Goal: Task Accomplishment & Management: Use online tool/utility

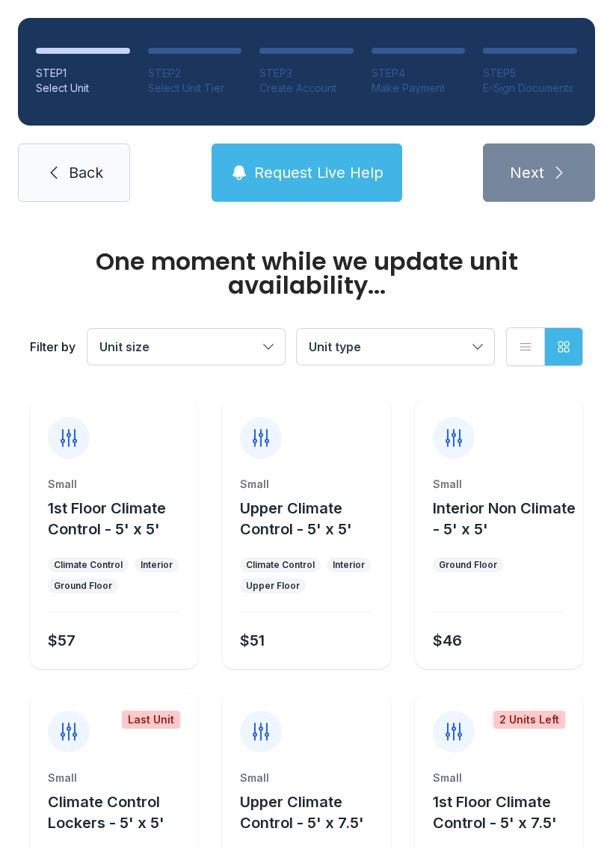
click at [96, 176] on span "Back" at bounding box center [86, 172] width 34 height 21
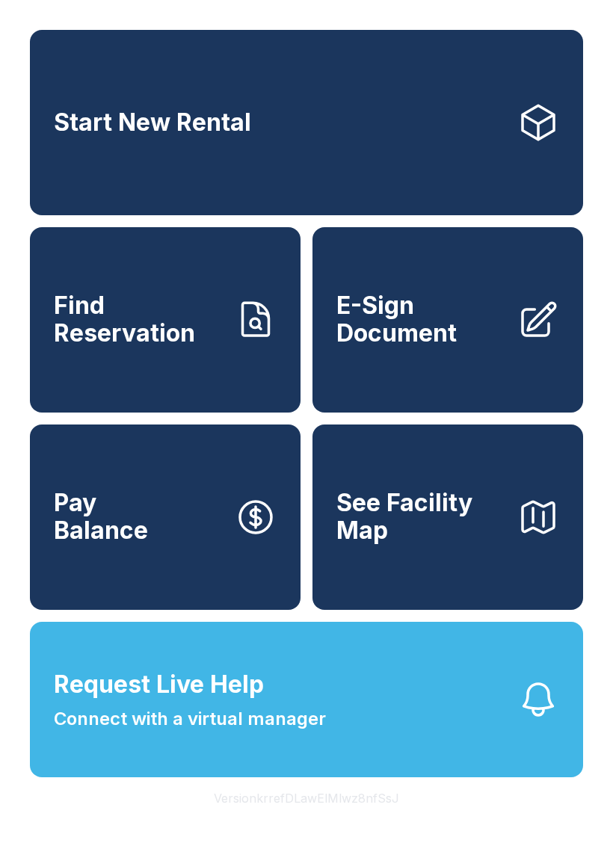
click at [244, 733] on span "Connect with a virtual manager" at bounding box center [190, 719] width 272 height 27
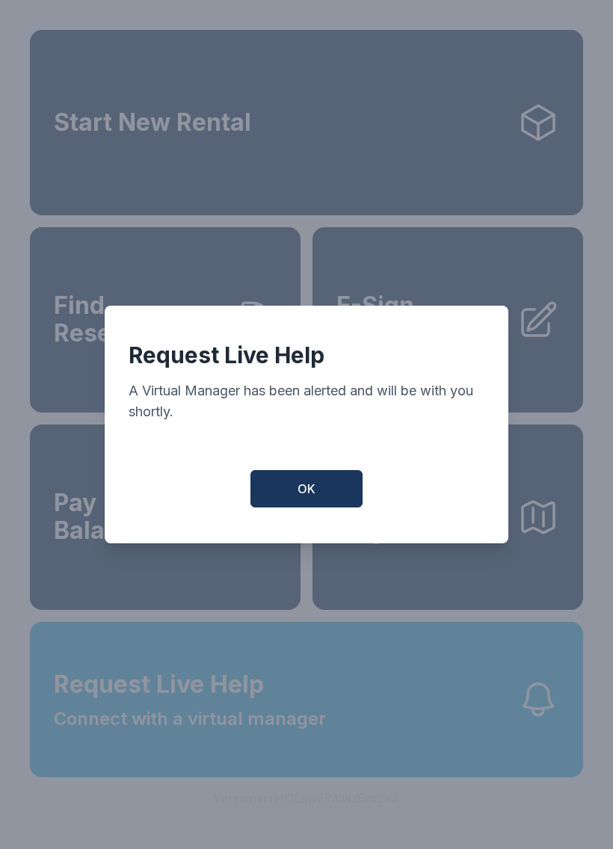
click at [296, 486] on button "OK" at bounding box center [306, 488] width 112 height 37
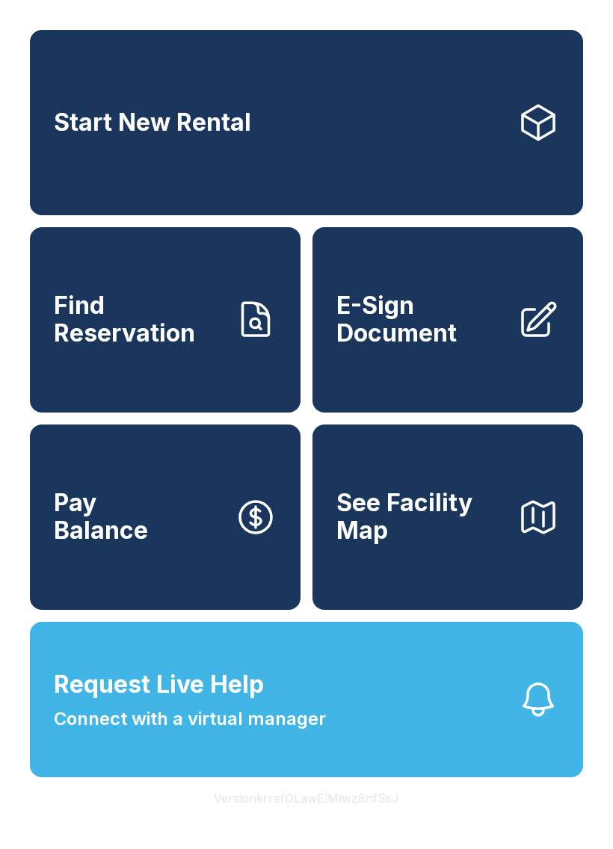
click at [199, 703] on span "Request Live Help" at bounding box center [159, 685] width 210 height 36
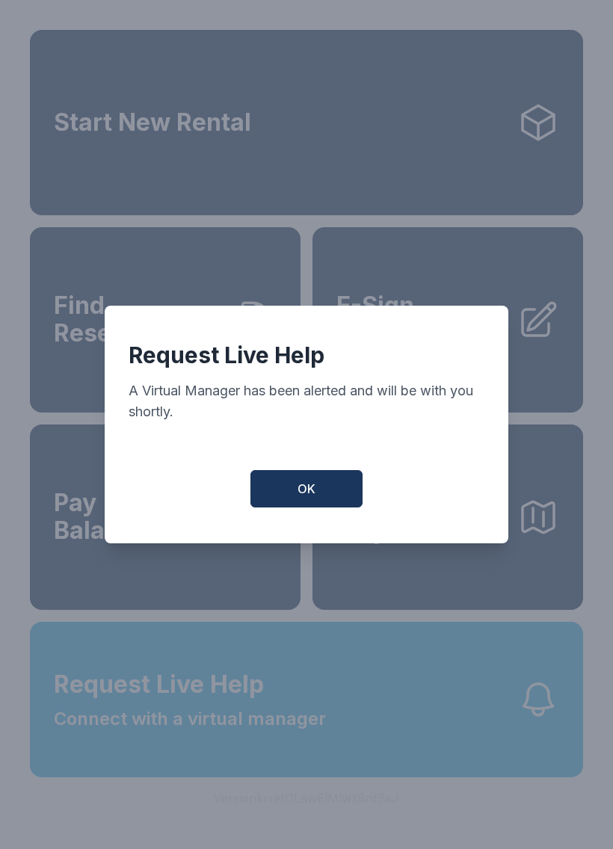
click at [308, 479] on button "OK" at bounding box center [306, 488] width 112 height 37
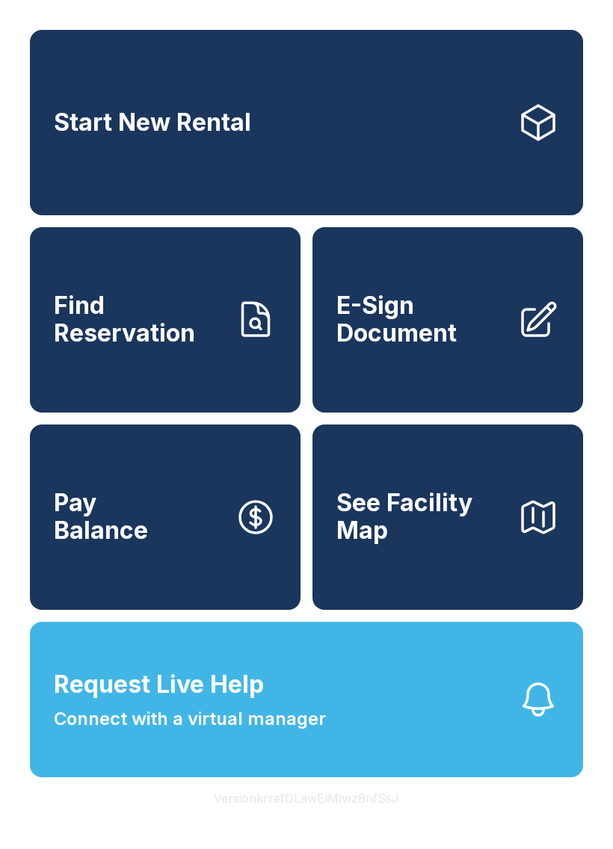
click at [191, 339] on span "Find Reservation" at bounding box center [138, 319] width 169 height 55
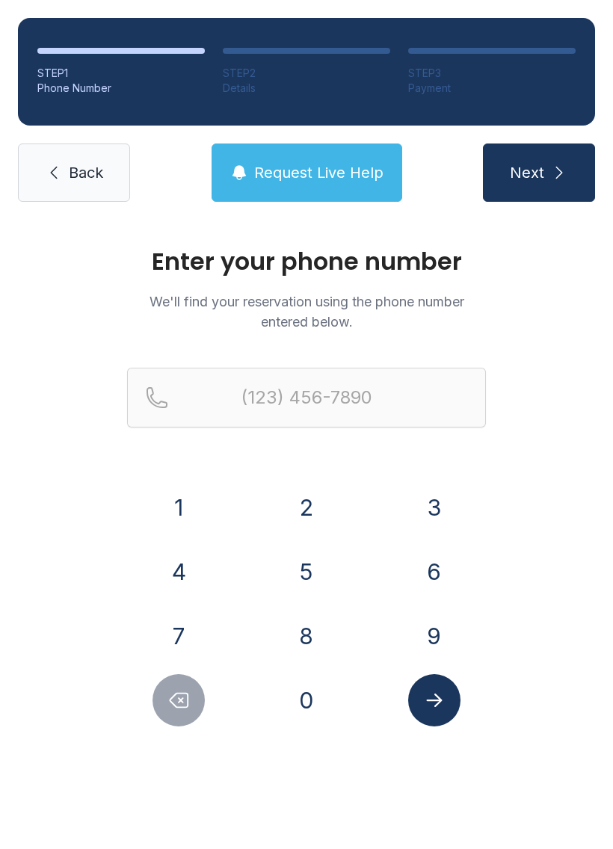
click at [301, 625] on button "8" at bounding box center [306, 636] width 52 height 52
click at [188, 502] on button "1" at bounding box center [179, 508] width 52 height 52
click at [455, 502] on button "3" at bounding box center [434, 508] width 52 height 52
click at [188, 562] on button "4" at bounding box center [179, 572] width 52 height 52
click at [313, 565] on button "5" at bounding box center [306, 572] width 52 height 52
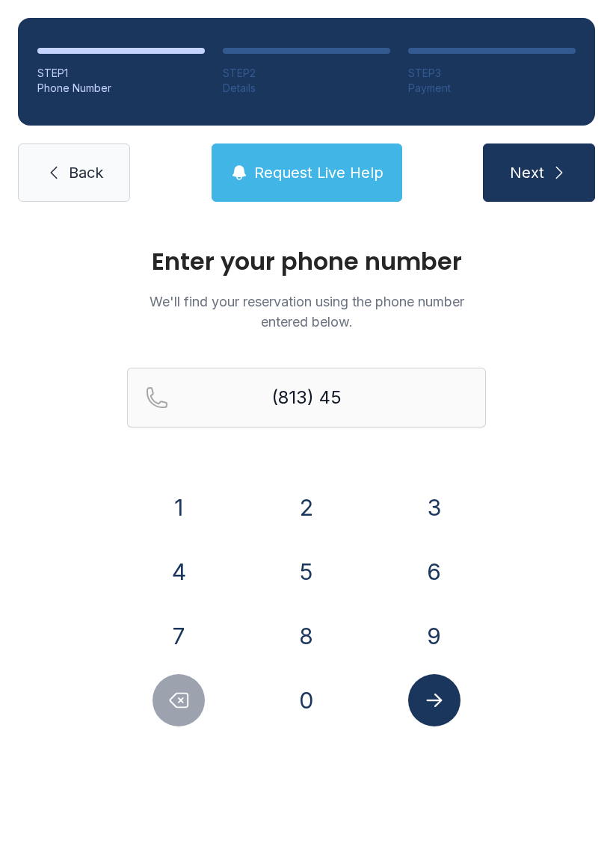
click at [313, 565] on button "5" at bounding box center [306, 572] width 52 height 52
click at [189, 505] on button "1" at bounding box center [179, 508] width 52 height 52
click at [174, 624] on button "7" at bounding box center [179, 636] width 52 height 52
click at [431, 634] on button "9" at bounding box center [434, 636] width 52 height 52
click at [307, 500] on button "2" at bounding box center [306, 508] width 52 height 52
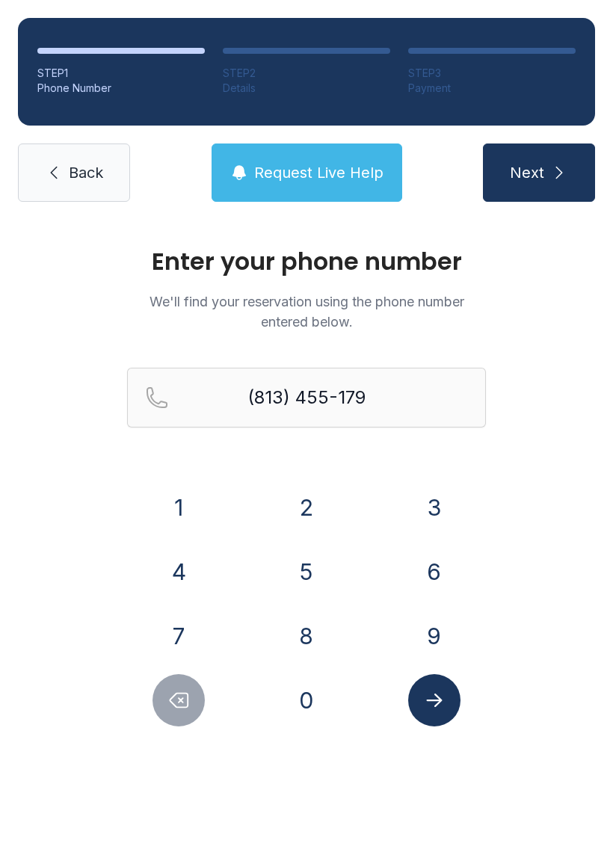
type input "[PHONE_NUMBER]"
click at [426, 716] on button "Submit lookup form" at bounding box center [434, 700] width 52 height 52
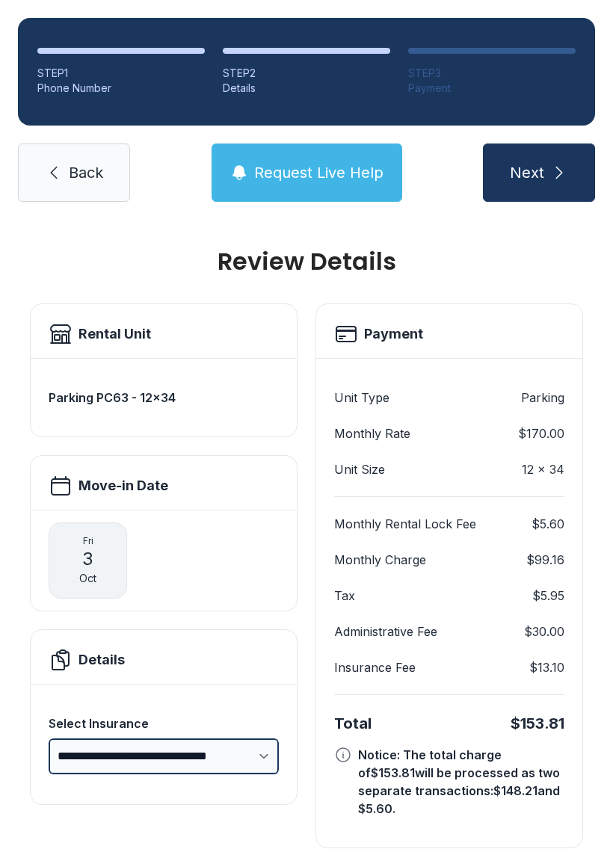
click at [270, 766] on select "**********" at bounding box center [164, 757] width 230 height 36
click at [555, 173] on icon "submit" at bounding box center [559, 173] width 18 height 18
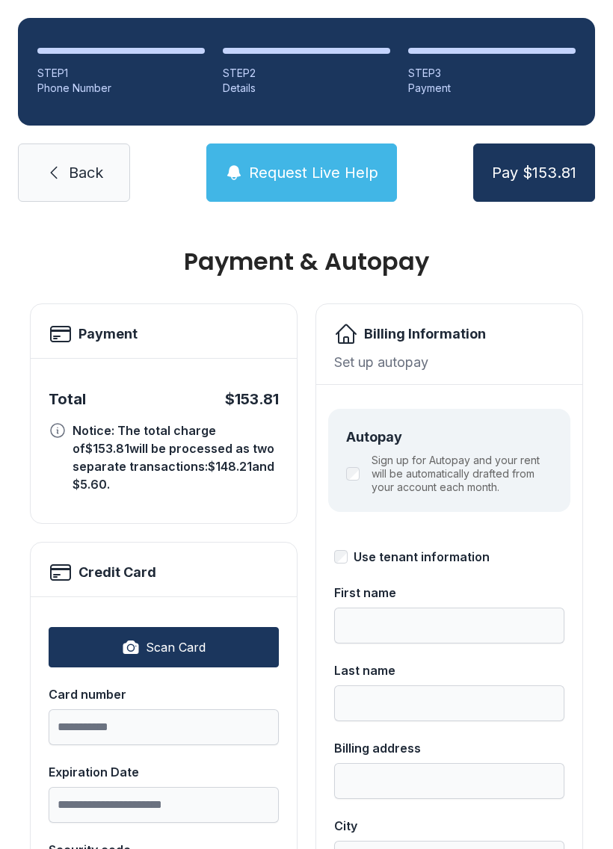
click at [89, 167] on span "Back" at bounding box center [86, 172] width 34 height 21
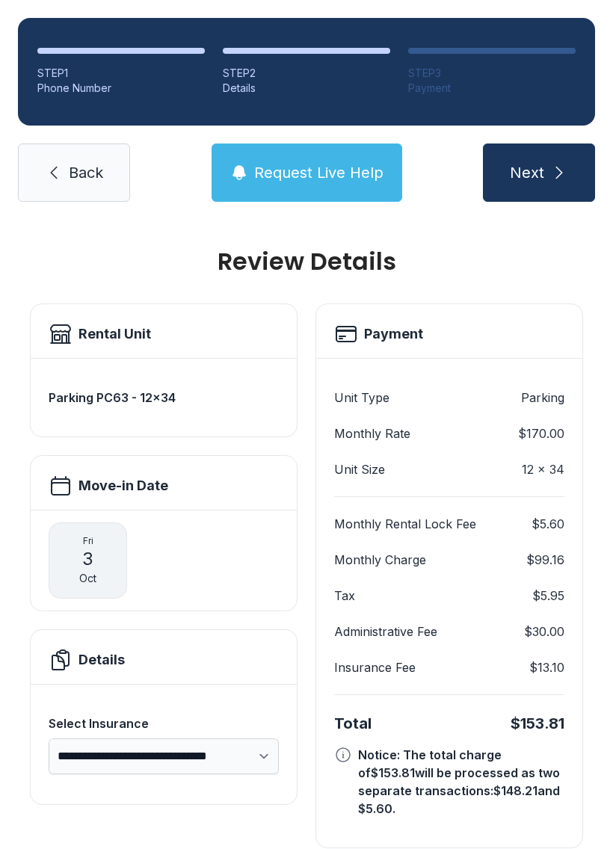
click at [566, 183] on button "Next" at bounding box center [539, 173] width 112 height 58
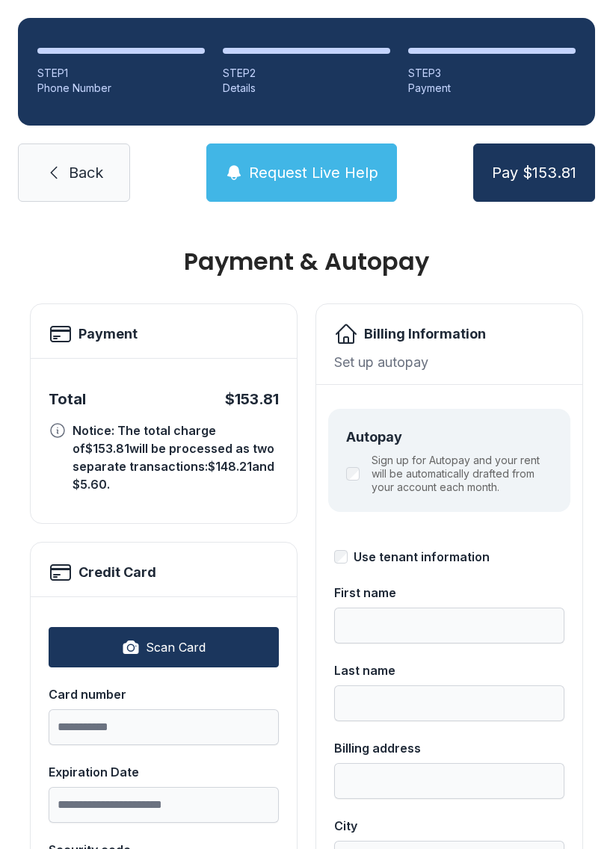
click at [90, 177] on span "Back" at bounding box center [86, 172] width 34 height 21
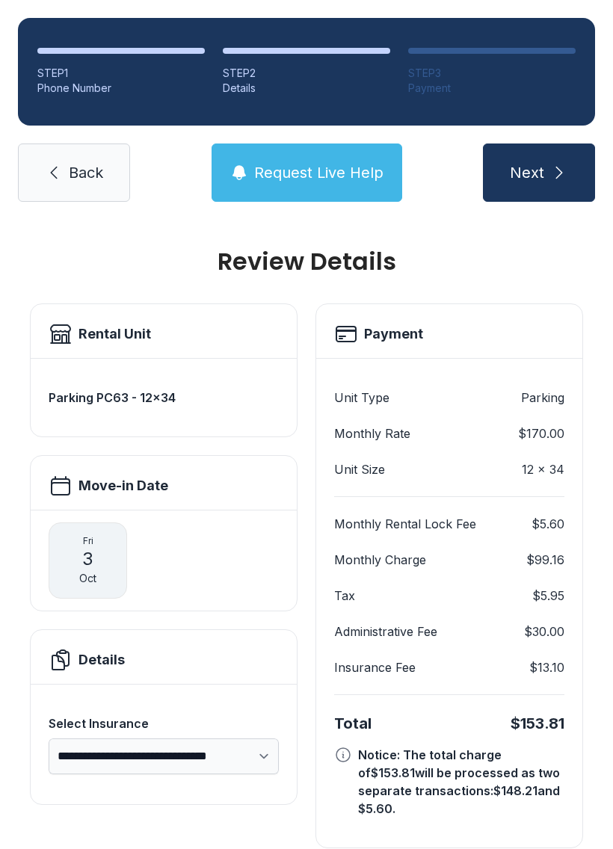
click at [562, 171] on icon "submit" at bounding box center [559, 173] width 18 height 18
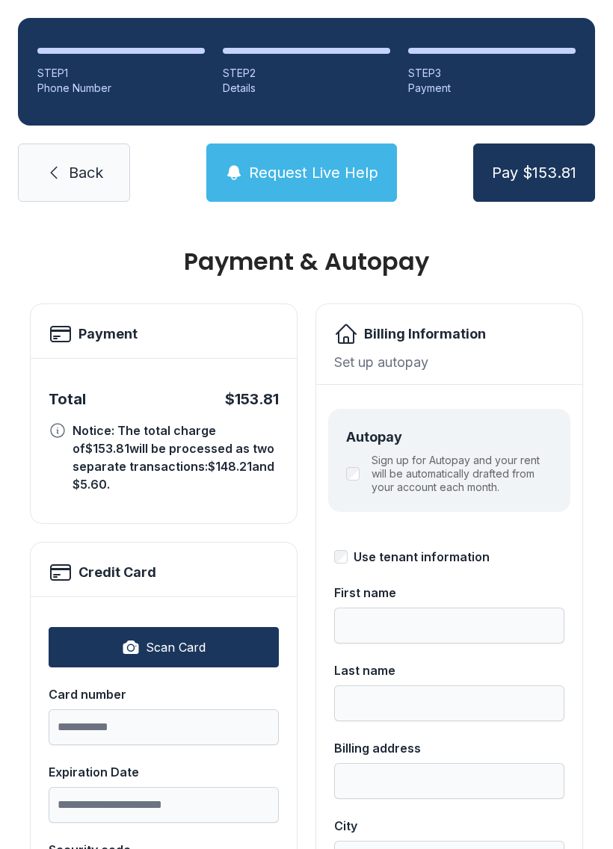
click at [84, 183] on link "Back" at bounding box center [74, 173] width 112 height 58
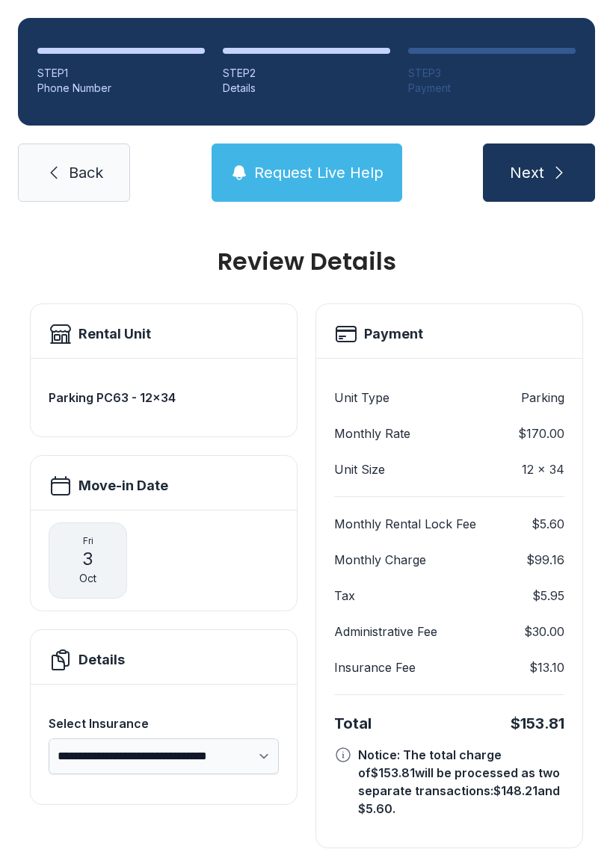
click at [64, 174] on link "Back" at bounding box center [74, 173] width 112 height 58
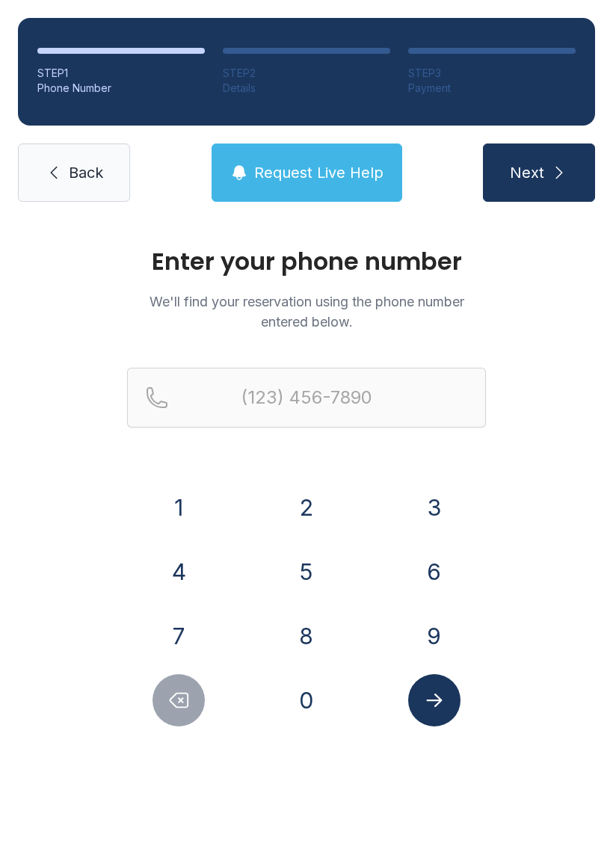
click at [77, 174] on span "Back" at bounding box center [86, 172] width 34 height 21
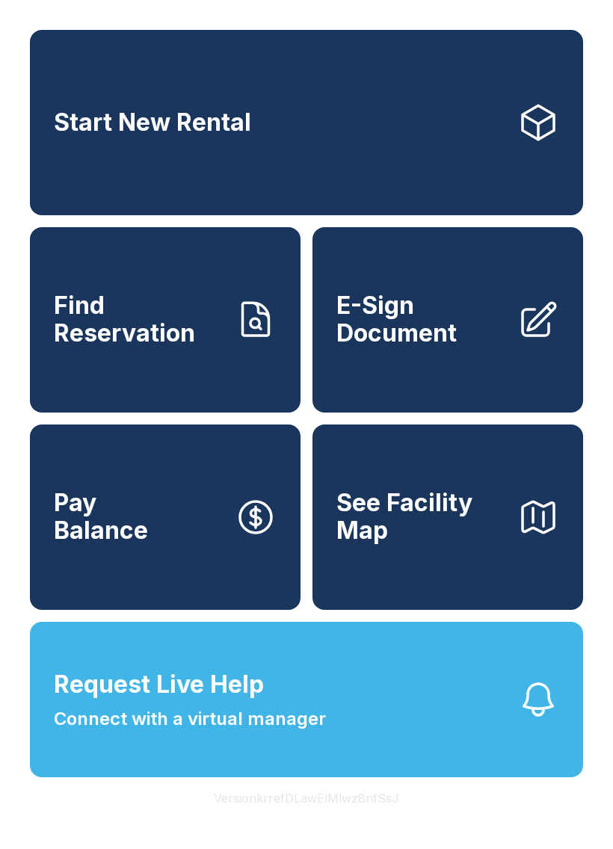
click at [460, 332] on span "E-Sign Document" at bounding box center [420, 319] width 169 height 55
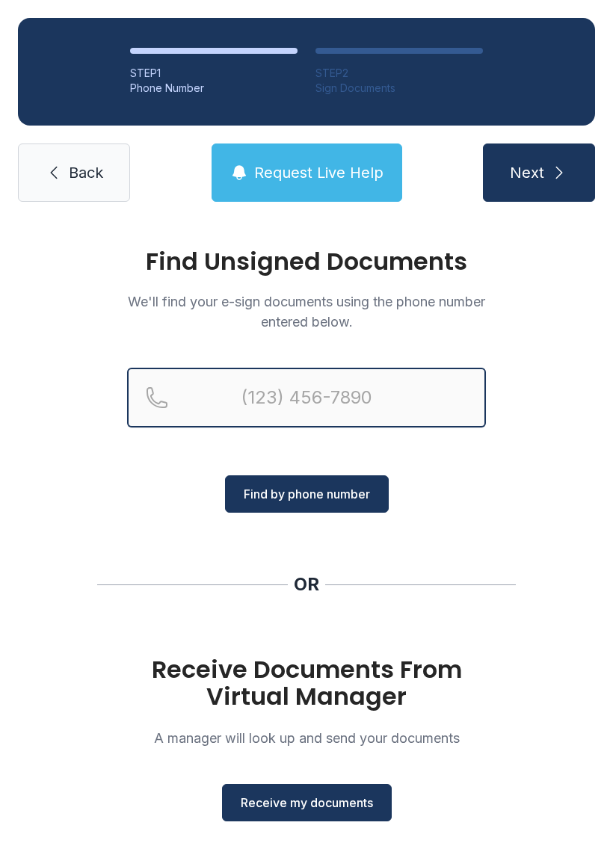
click at [326, 387] on input "Reservation phone number" at bounding box center [306, 398] width 359 height 60
type input "(813) 455-17"
click at [538, 173] on button "Next" at bounding box center [539, 173] width 112 height 58
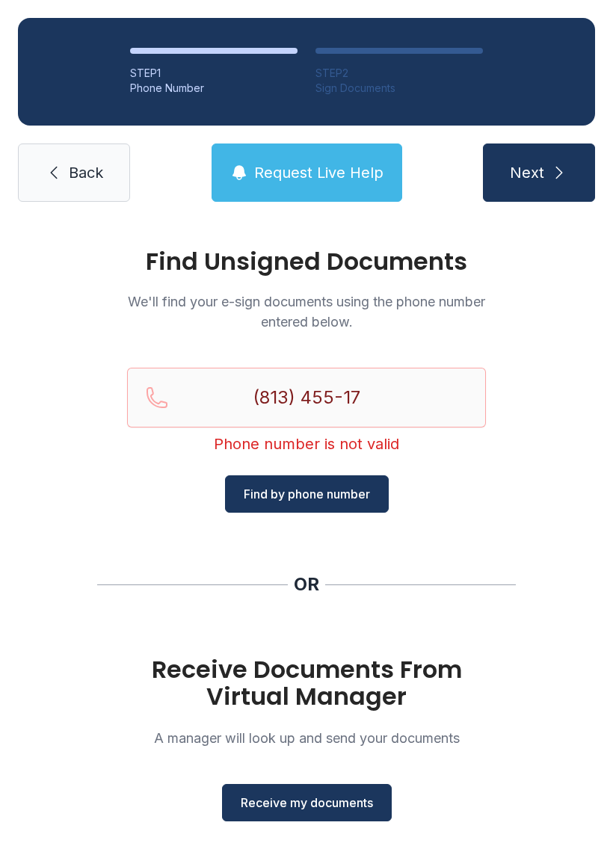
click at [79, 170] on span "Back" at bounding box center [86, 172] width 34 height 21
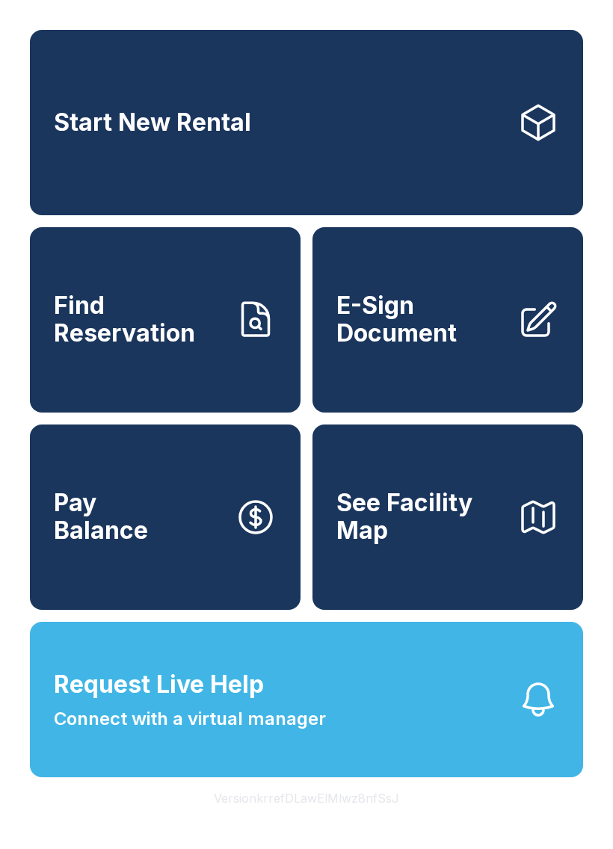
click at [479, 341] on span "E-Sign Document" at bounding box center [420, 319] width 169 height 55
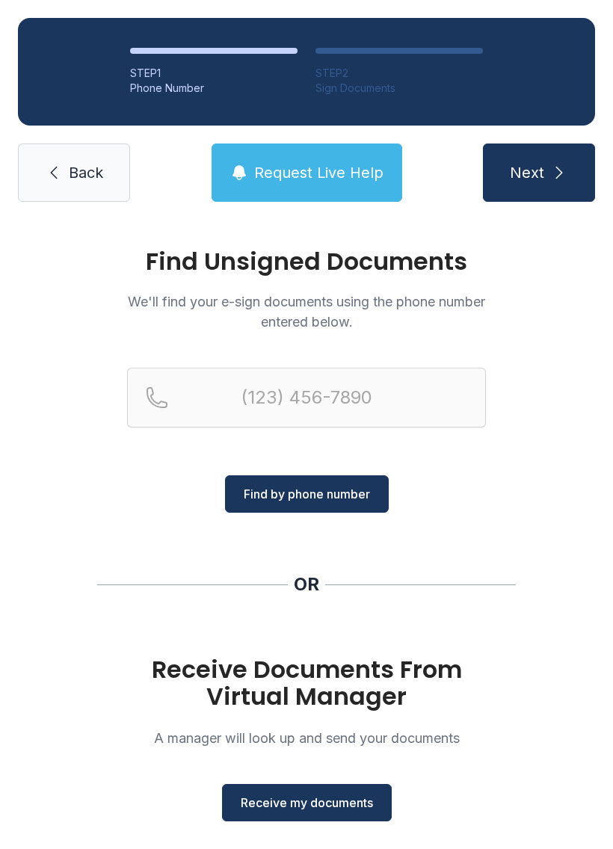
click at [351, 804] on span "Receive my documents" at bounding box center [307, 803] width 132 height 18
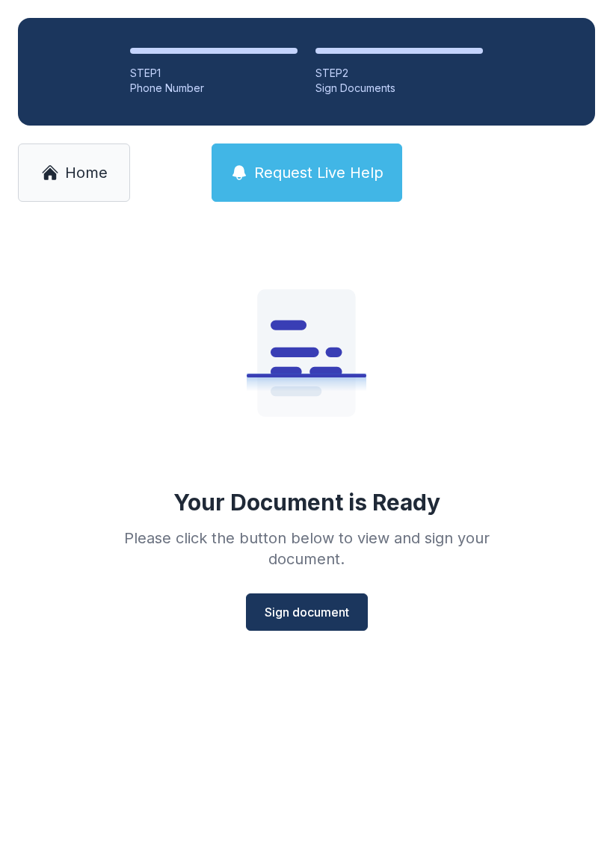
click at [332, 611] on span "Sign document" at bounding box center [307, 612] width 84 height 18
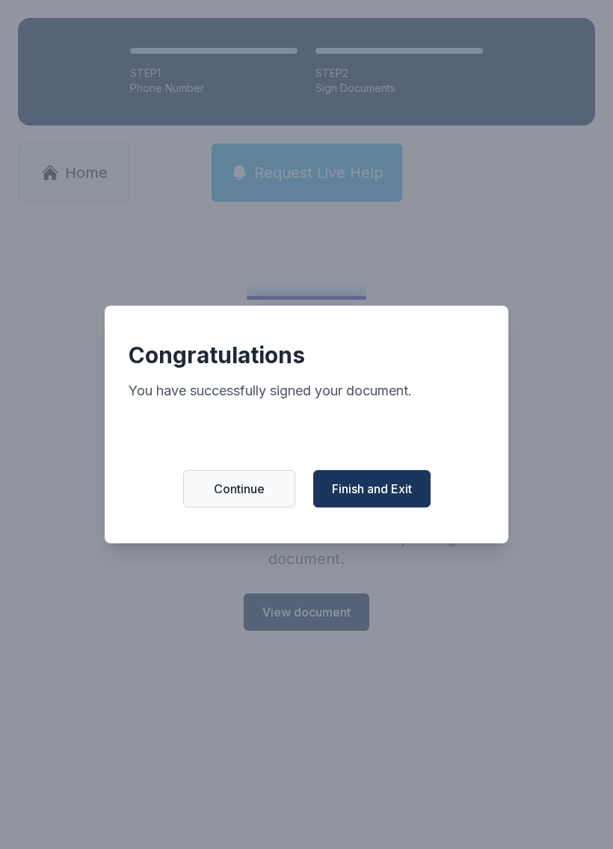
click at [245, 496] on span "Continue" at bounding box center [239, 489] width 51 height 18
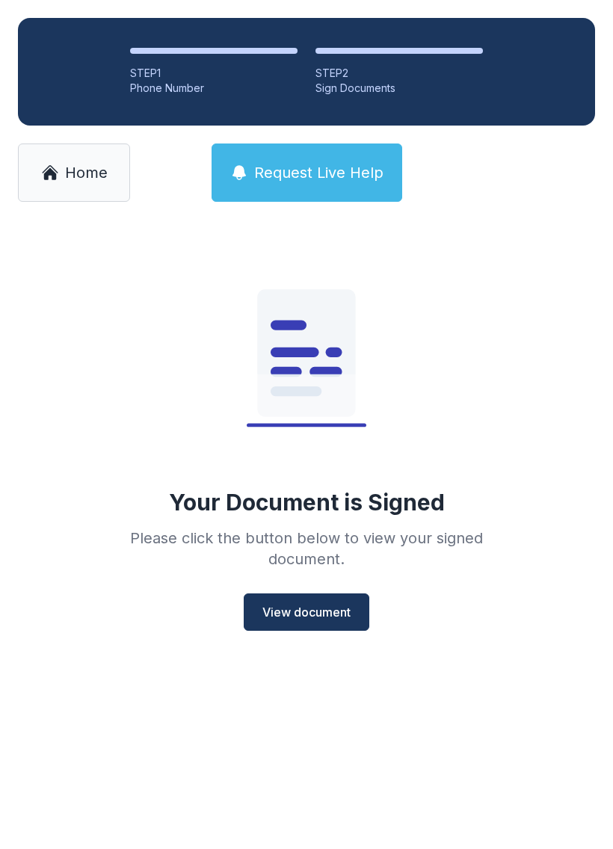
click at [73, 159] on link "Home" at bounding box center [74, 173] width 112 height 58
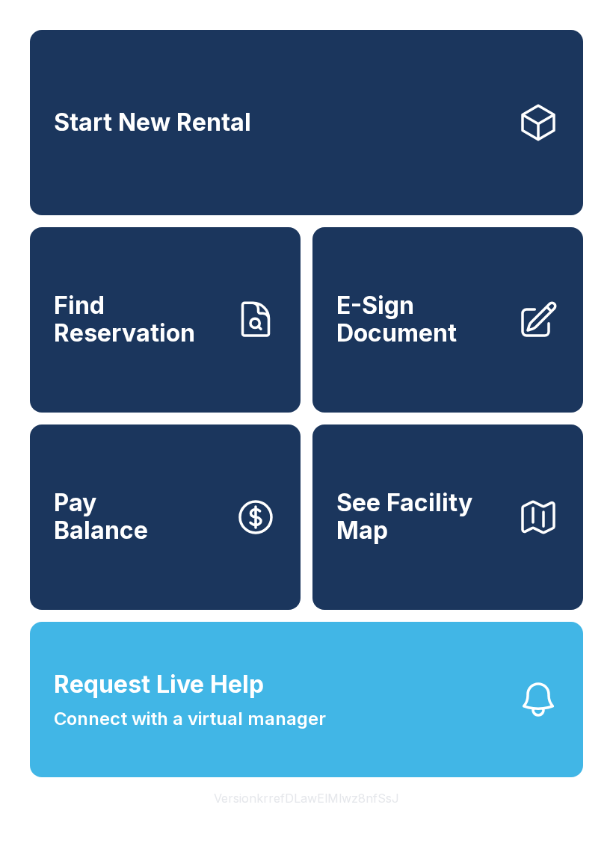
click at [157, 561] on button "Pay Balance" at bounding box center [165, 517] width 271 height 185
click at [164, 547] on button "Pay Balance" at bounding box center [165, 517] width 271 height 185
click at [233, 554] on button "Pay Balance" at bounding box center [165, 517] width 271 height 185
